Goal: Task Accomplishment & Management: Complete application form

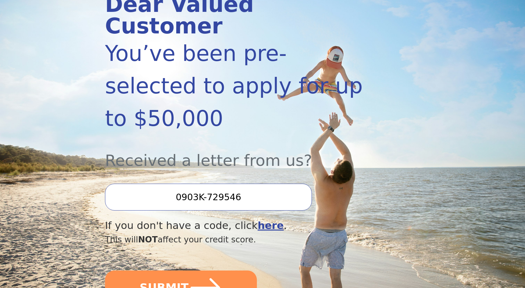
scroll to position [119, 0]
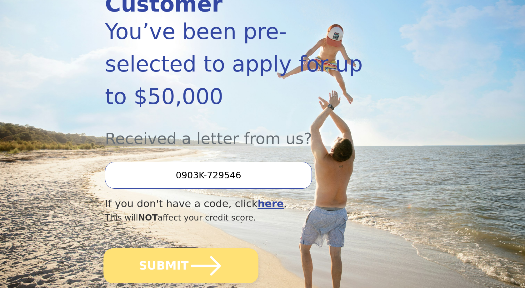
click at [185, 249] on button "SUBMIT" at bounding box center [180, 266] width 155 height 35
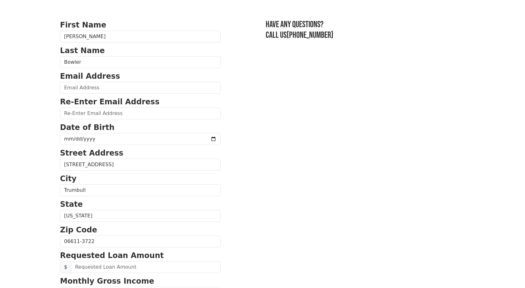
scroll to position [30, 0]
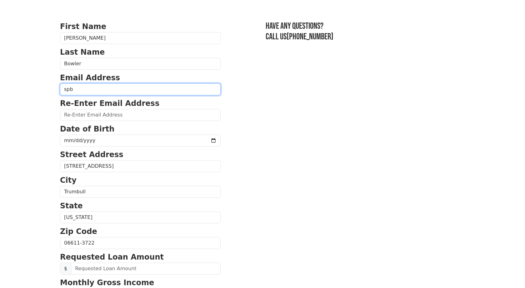
type input "spbowler@icloud.com"
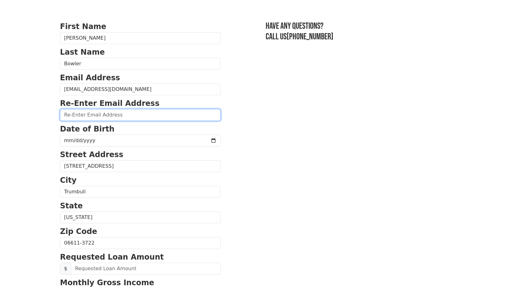
type input "spbowler@icloud.com"
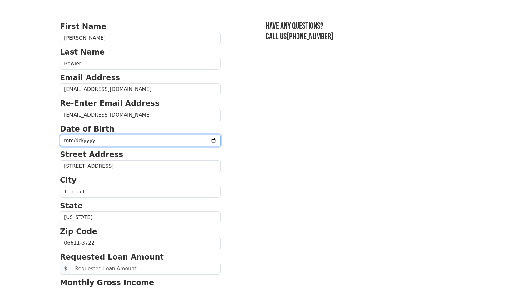
click at [93, 144] on input "date" at bounding box center [140, 141] width 161 height 12
click at [76, 141] on input "date" at bounding box center [140, 141] width 161 height 12
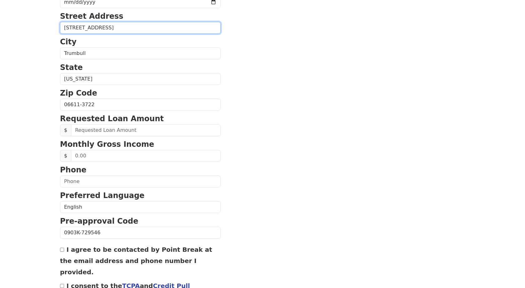
scroll to position [169, 0]
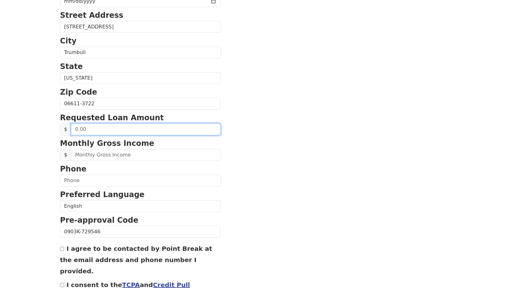
click at [106, 128] on input "text" at bounding box center [146, 129] width 150 height 12
type input "50,000.00"
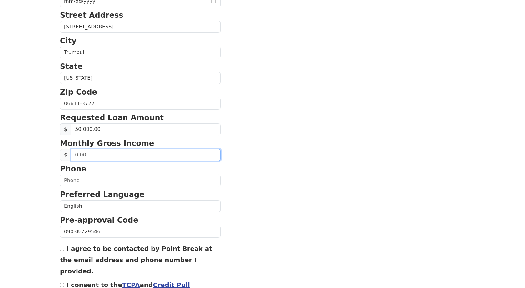
click at [118, 156] on input "text" at bounding box center [146, 155] width 150 height 12
type input "17,500.00"
click at [221, 155] on section "First Name Sean Last Name Bowler Email Address spbowler@icloud.com Re-Enter Ema…" at bounding box center [262, 105] width 405 height 446
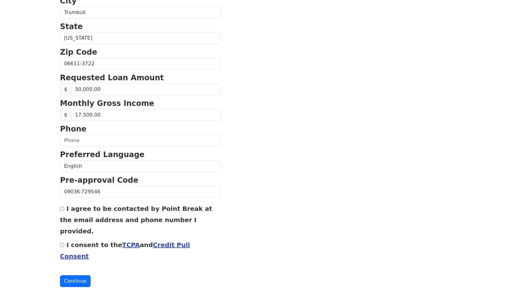
scroll to position [209, 0]
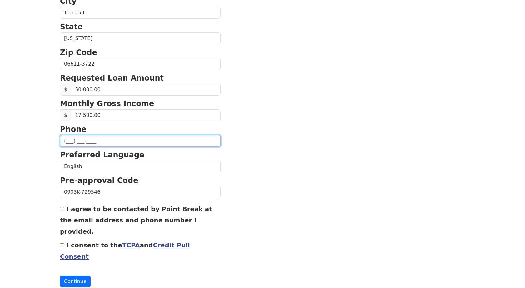
click at [194, 142] on input "text" at bounding box center [140, 141] width 161 height 12
type input "(203) 520-8099"
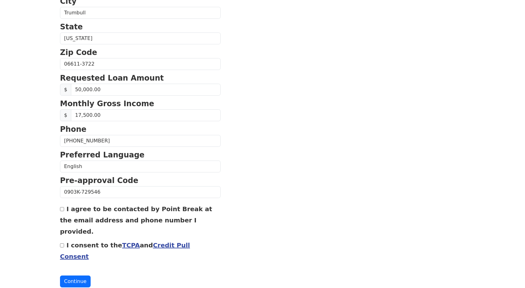
click at [63, 210] on input "I agree to be contacted by Point Break at the email address and phone number I …" at bounding box center [62, 209] width 4 height 4
checkbox input "true"
click at [62, 244] on input "I consent to the TCPA and Credit Pull Consent" at bounding box center [62, 246] width 4 height 4
checkbox input "true"
click at [77, 276] on button "Continue" at bounding box center [75, 282] width 31 height 12
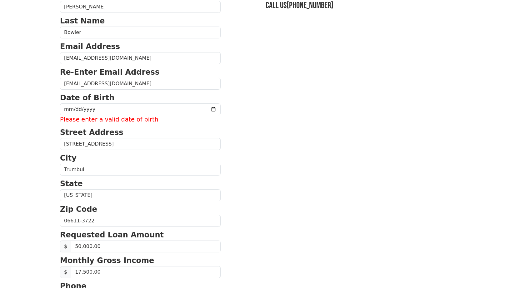
scroll to position [61, 0]
click at [74, 109] on input "date" at bounding box center [140, 110] width 161 height 12
click at [99, 108] on input "date" at bounding box center [140, 110] width 161 height 12
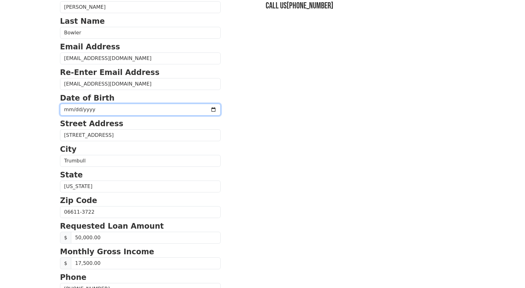
type input "1962-09-25"
click at [127, 107] on input "1962-09-25" at bounding box center [140, 110] width 161 height 12
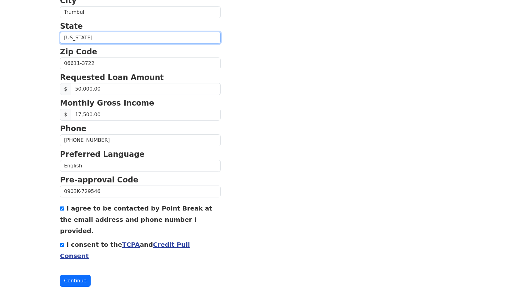
scroll to position [209, 0]
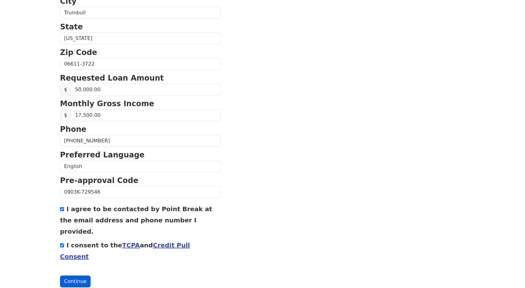
click at [75, 276] on button "Continue" at bounding box center [75, 282] width 31 height 12
